Goal: Task Accomplishment & Management: Manage account settings

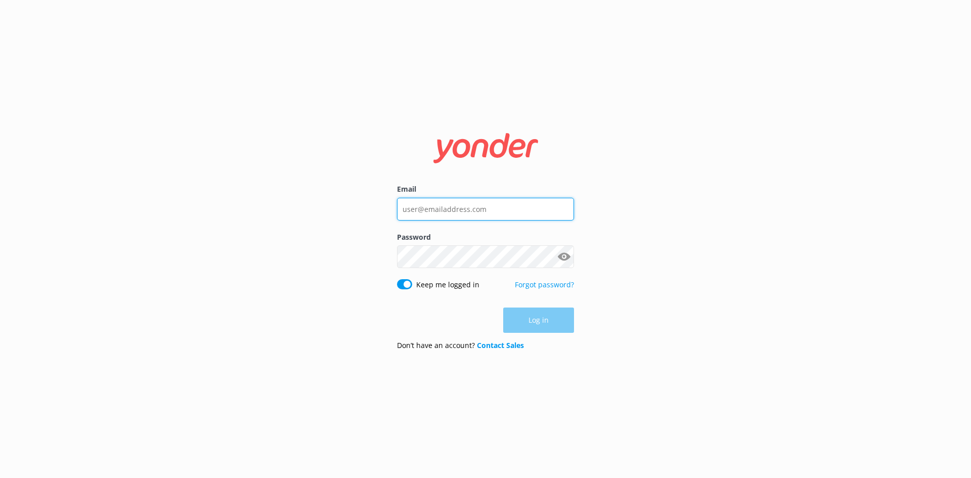
type input "[EMAIL_ADDRESS][DOMAIN_NAME]"
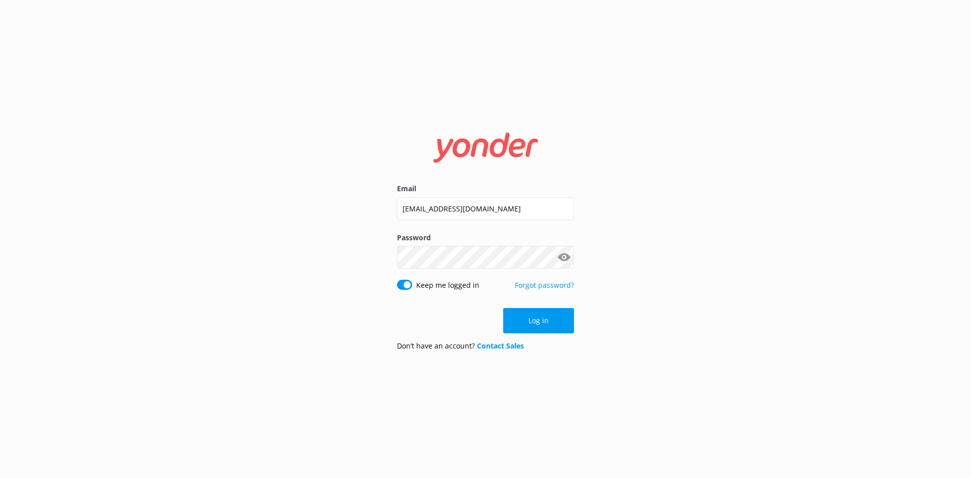
click at [536, 321] on div "Log in" at bounding box center [485, 320] width 177 height 25
click at [536, 321] on button "Log in" at bounding box center [538, 320] width 71 height 25
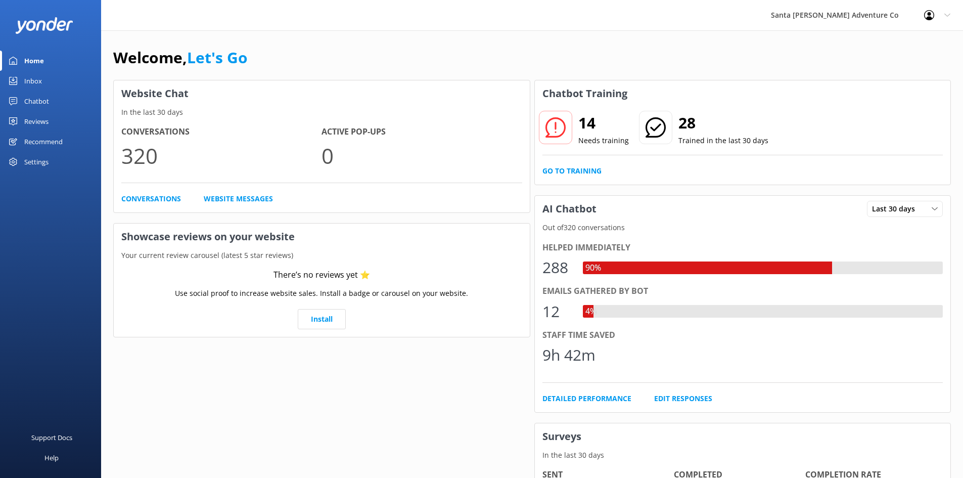
click at [33, 77] on div "Inbox" at bounding box center [33, 81] width 18 height 20
